Goal: Task Accomplishment & Management: Complete application form

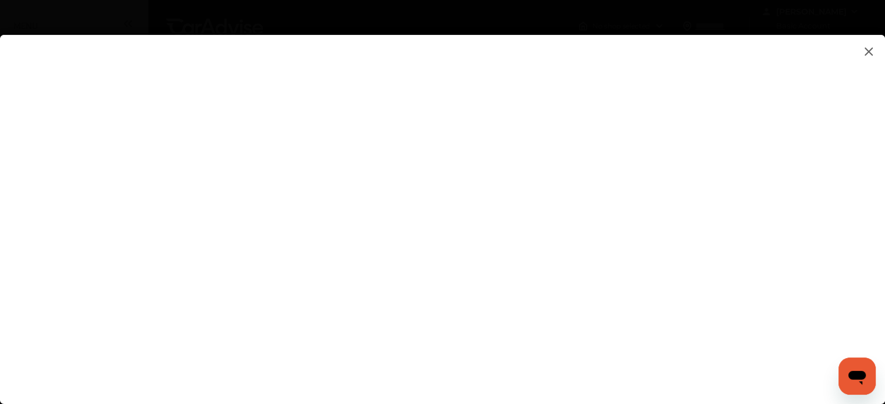
scroll to position [23, 0]
click at [425, 259] on flutter-view at bounding box center [442, 208] width 885 height 346
click at [526, 357] on flutter-view at bounding box center [442, 208] width 885 height 346
type input "**********"
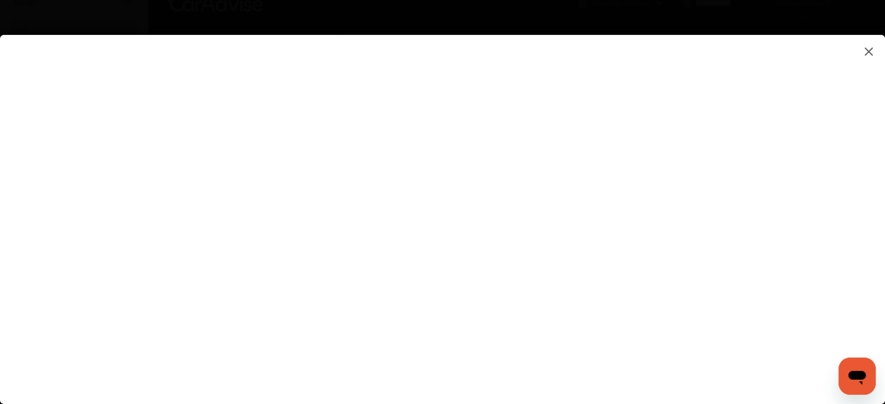
click at [495, 315] on flutter-view at bounding box center [442, 208] width 885 height 346
click at [593, 347] on flutter-view at bounding box center [442, 208] width 885 height 346
click at [765, 103] on flutter-view at bounding box center [442, 208] width 885 height 346
